Goal: Task Accomplishment & Management: Use online tool/utility

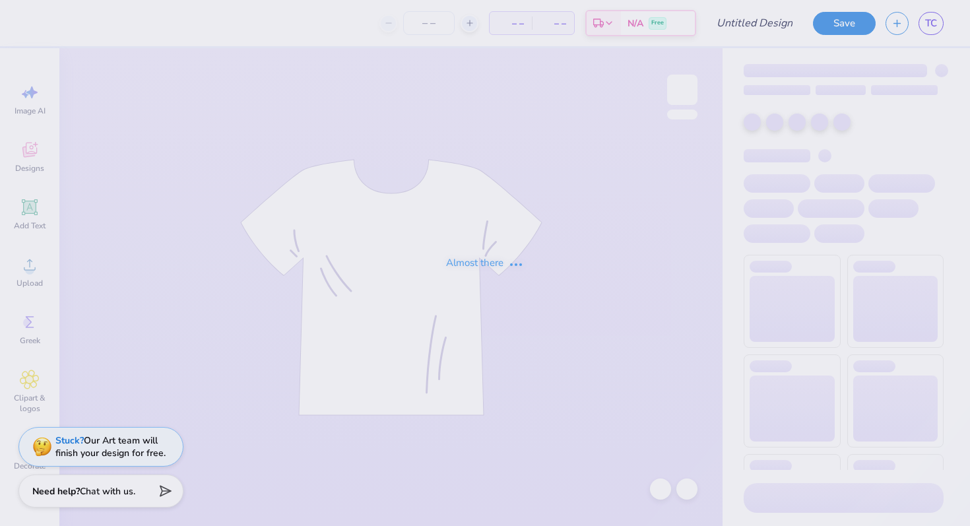
type input "Test Test Please Ignore"
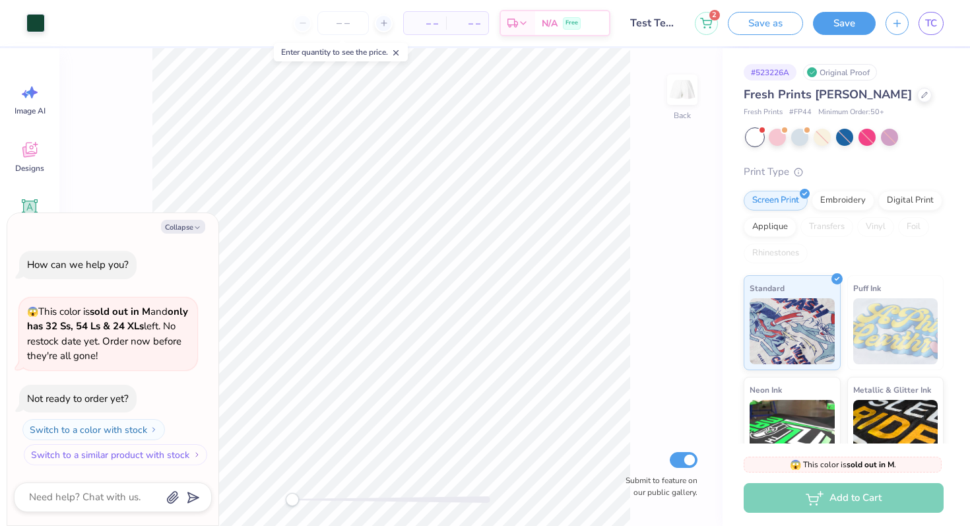
click at [134, 456] on button "Switch to a similar product with stock" at bounding box center [115, 454] width 183 height 21
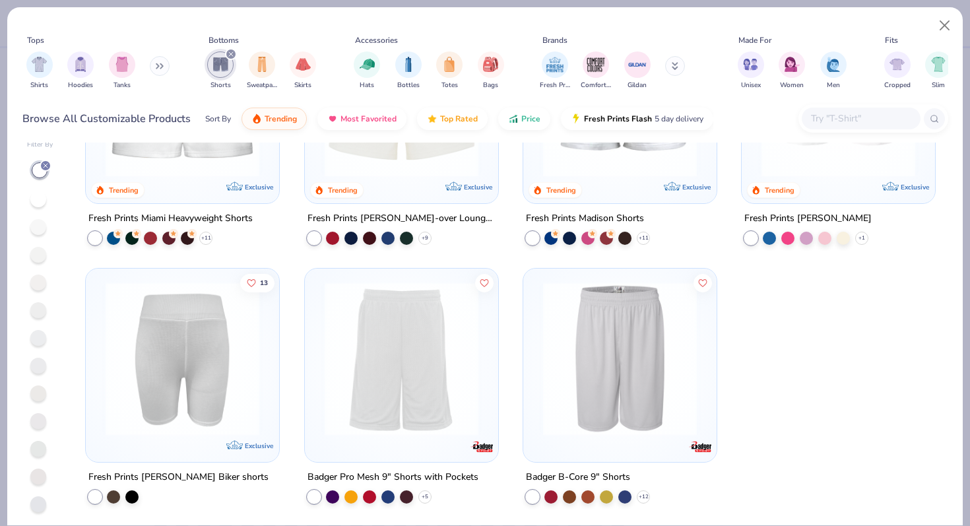
scroll to position [16, 0]
click at [401, 340] on img at bounding box center [400, 359] width 167 height 154
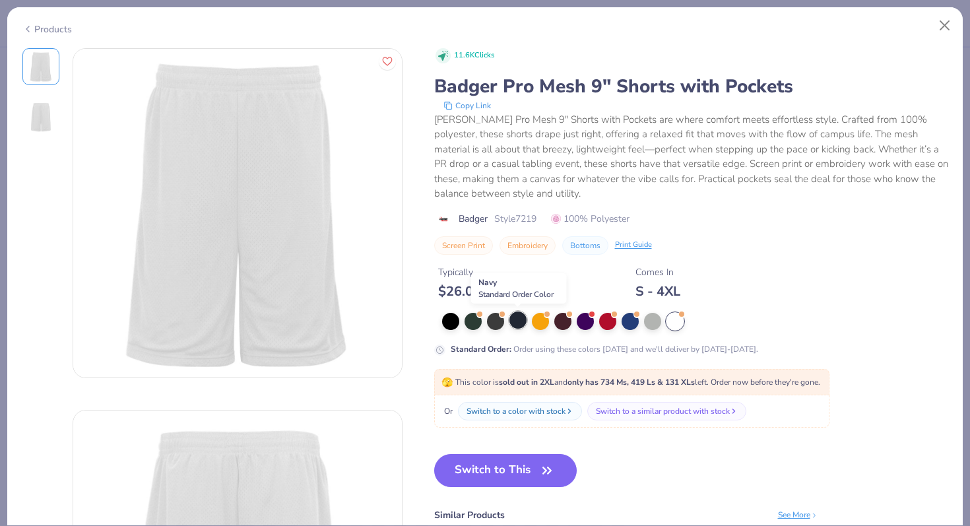
click at [514, 321] on div at bounding box center [517, 319] width 17 height 17
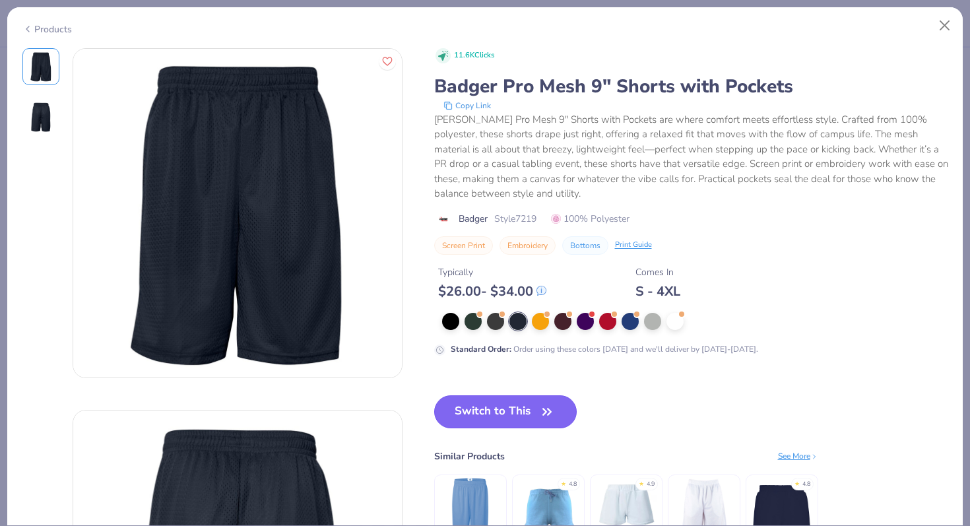
click at [516, 420] on button "Switch to This" at bounding box center [505, 411] width 143 height 33
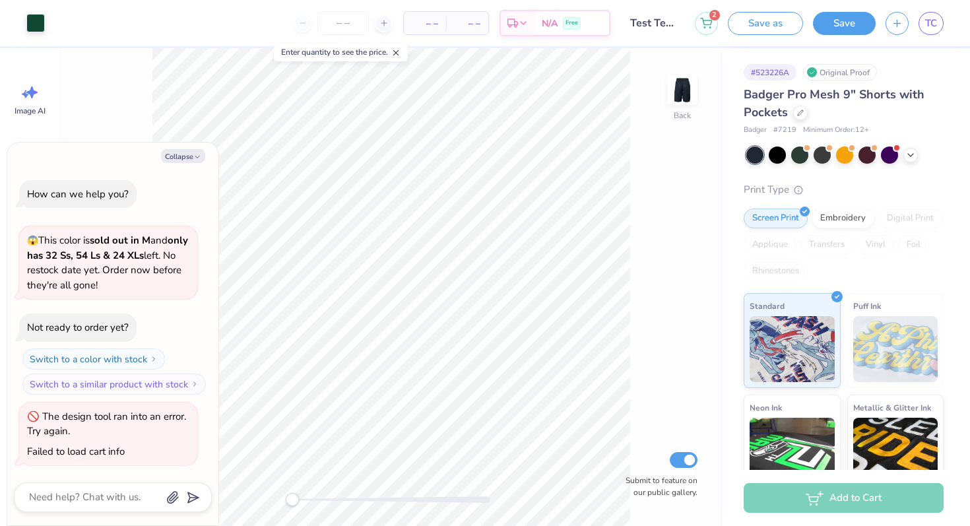
type textarea "x"
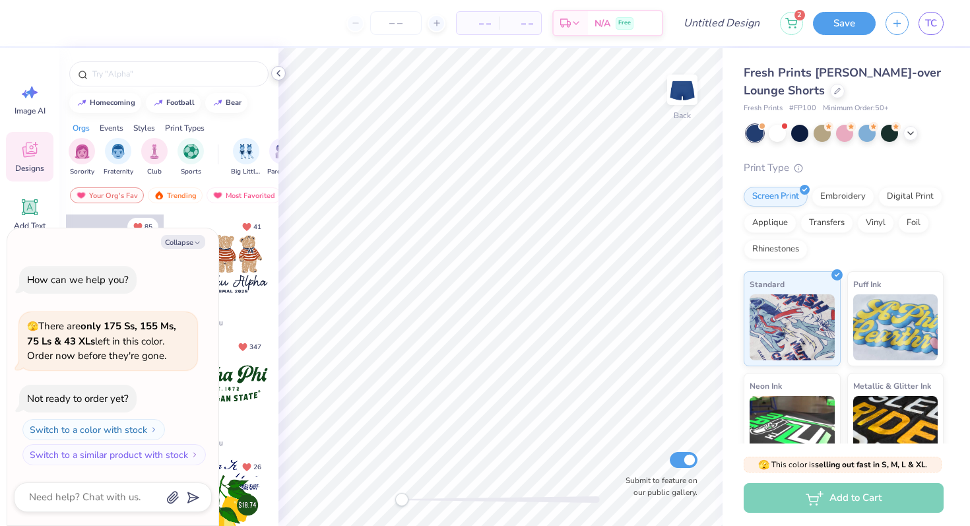
click at [278, 73] on icon at bounding box center [278, 73] width 11 height 11
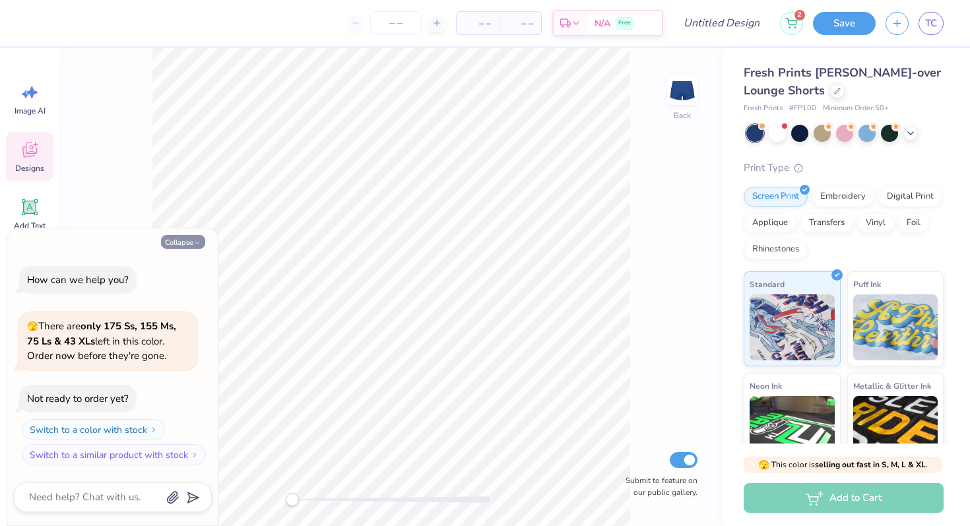
click at [183, 244] on button "Collapse" at bounding box center [183, 242] width 44 height 14
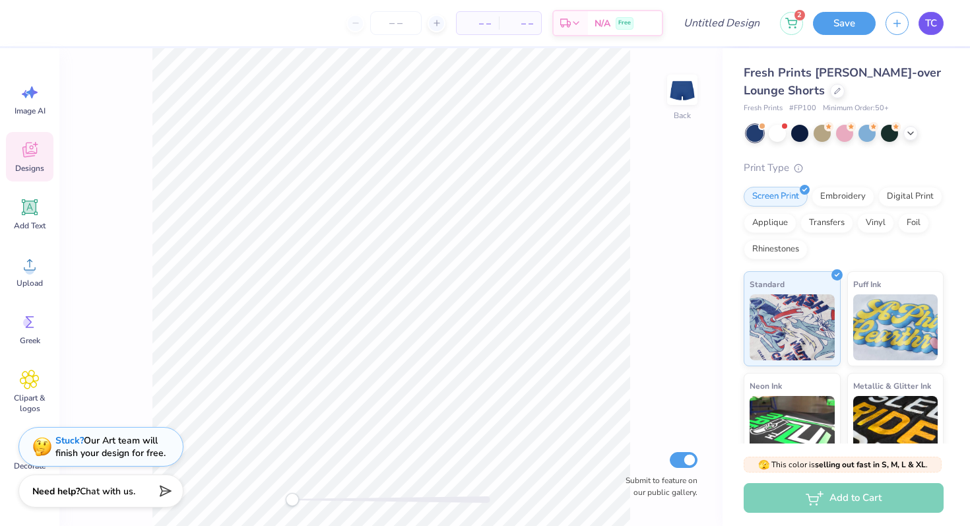
type textarea "x"
